Goal: Entertainment & Leisure: Consume media (video, audio)

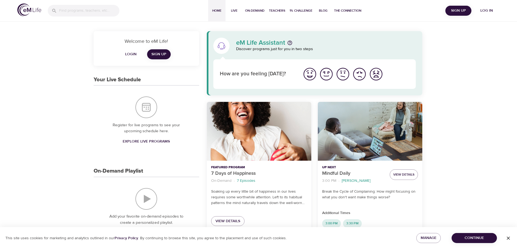
click at [309, 77] on img "I'm feeling great" at bounding box center [309, 74] width 15 height 15
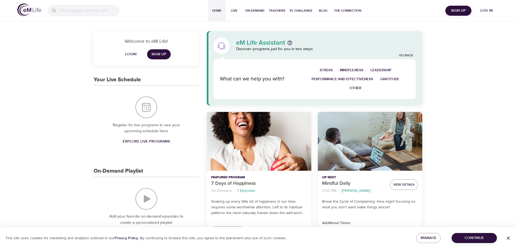
click at [484, 10] on span "Log in" at bounding box center [487, 10] width 22 height 7
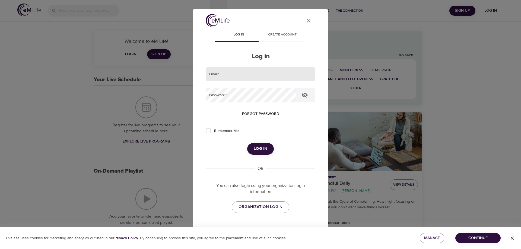
type input "[EMAIL_ADDRESS][PERSON_NAME][PERSON_NAME][DOMAIN_NAME]"
click at [257, 152] on span "Log in" at bounding box center [261, 149] width 14 height 7
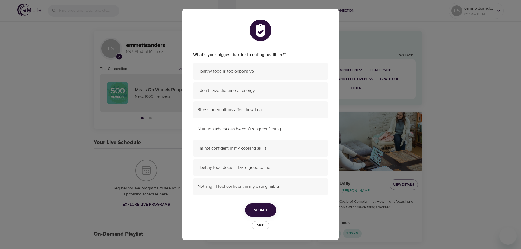
click at [281, 132] on span "Nutrition advice can be confusing/conflicting" at bounding box center [261, 129] width 126 height 6
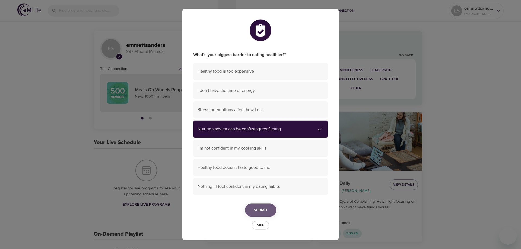
click at [263, 208] on span "Submit" at bounding box center [261, 210] width 14 height 7
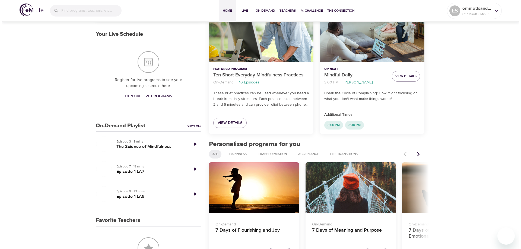
scroll to position [163, 0]
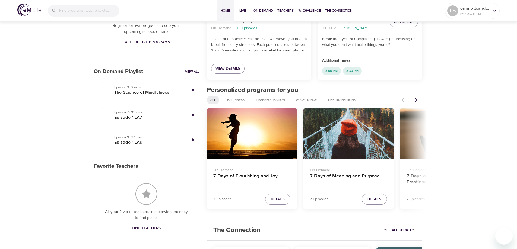
click at [191, 73] on link "View All" at bounding box center [192, 71] width 14 height 5
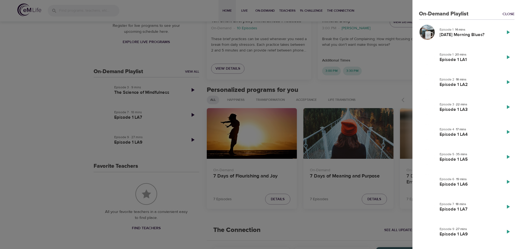
click at [505, 57] on icon at bounding box center [508, 57] width 7 height 7
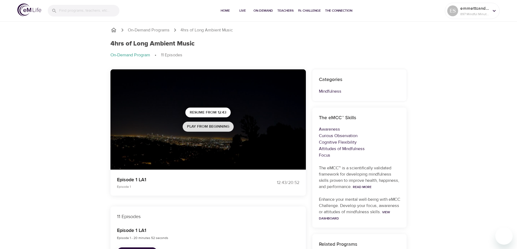
click at [213, 128] on span "Play from beginning" at bounding box center [208, 127] width 42 height 7
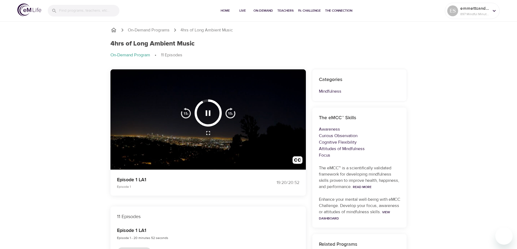
click at [208, 112] on icon "button" at bounding box center [208, 114] width 10 height 10
